Goal: Task Accomplishment & Management: Use online tool/utility

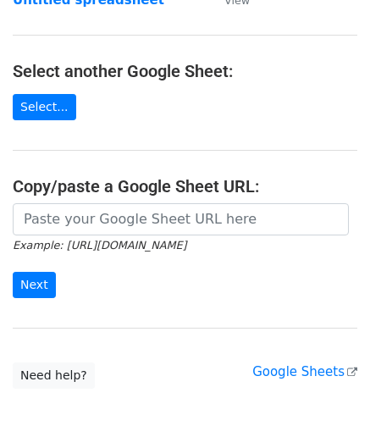
scroll to position [169, 0]
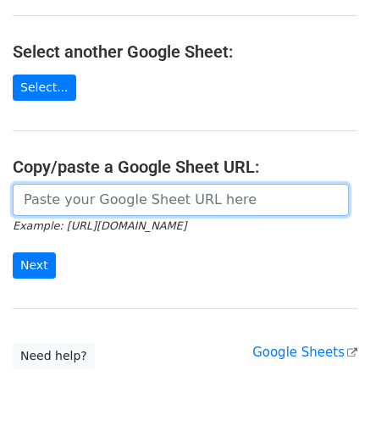
click at [51, 199] on input "url" at bounding box center [181, 200] width 336 height 32
paste input "[URL][DOMAIN_NAME]"
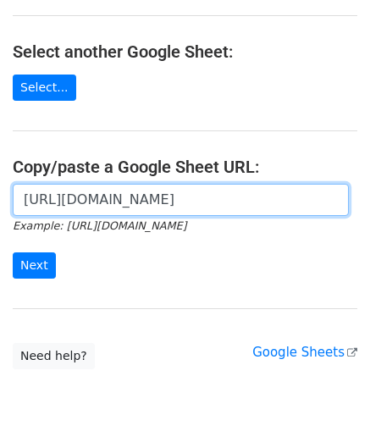
scroll to position [0, 344]
type input "[URL][DOMAIN_NAME]"
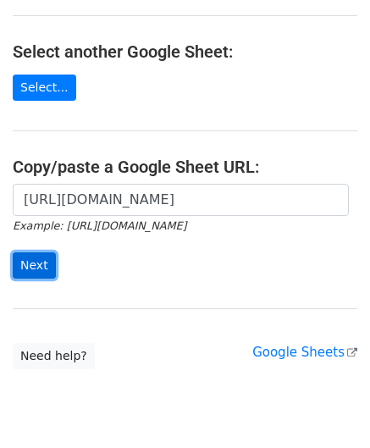
click at [33, 262] on input "Next" at bounding box center [34, 265] width 43 height 26
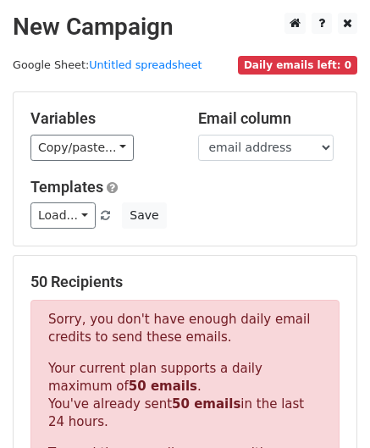
scroll to position [571, 0]
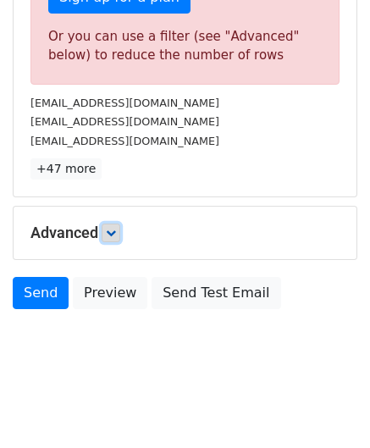
click at [111, 228] on icon at bounding box center [111, 233] width 10 height 10
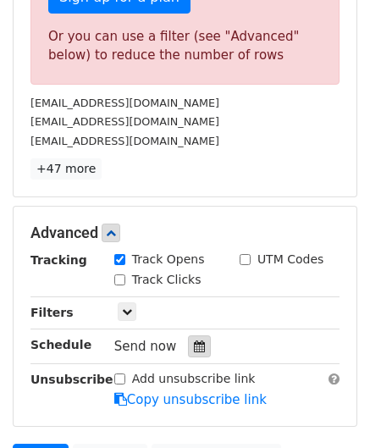
click at [194, 341] on icon at bounding box center [199, 346] width 11 height 12
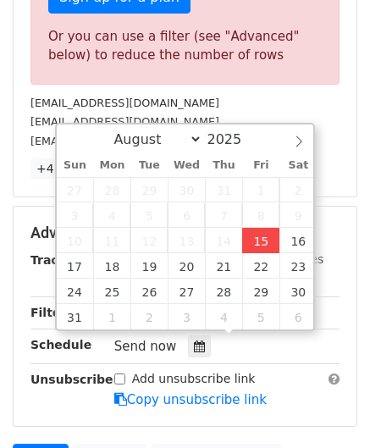
type input "2025-08-15 12:00"
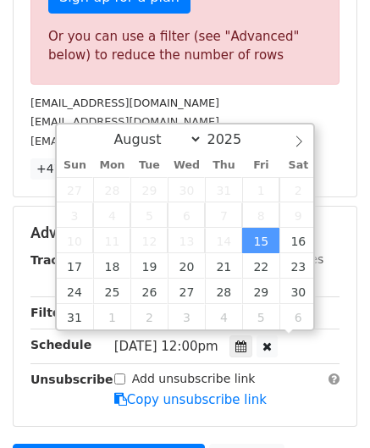
scroll to position [0, 0]
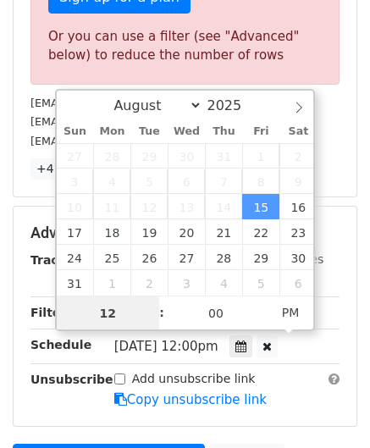
paste input "0"
type input "10"
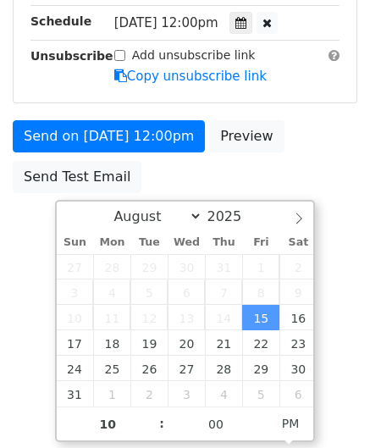
type input "2025-08-15 22:00"
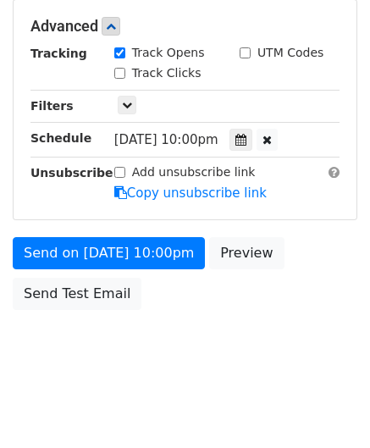
scroll to position [776, 0]
